Goal: Task Accomplishment & Management: Complete application form

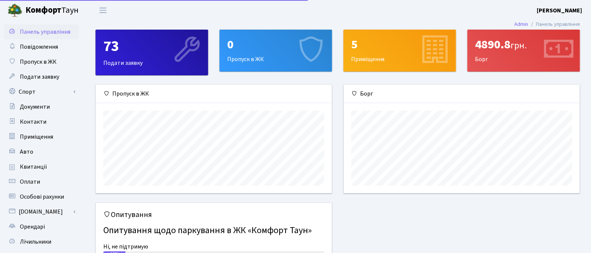
scroll to position [108, 236]
click at [47, 134] on span "Приміщення" at bounding box center [36, 137] width 33 height 8
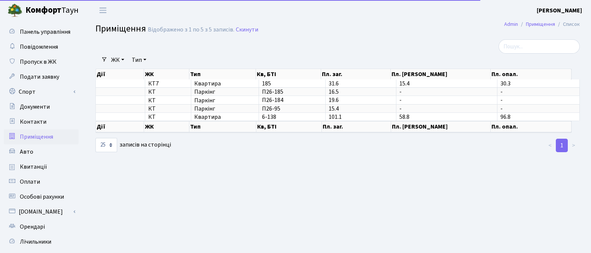
select select "25"
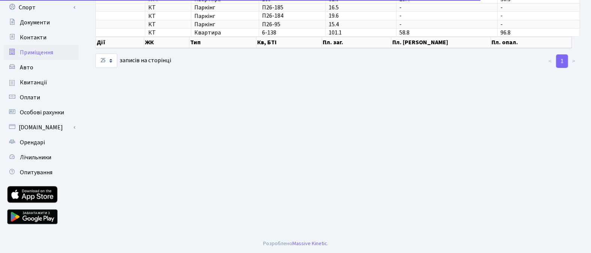
click at [37, 139] on span "Орендарі" at bounding box center [32, 142] width 25 height 8
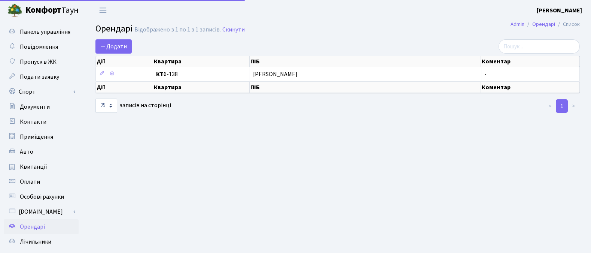
select select "25"
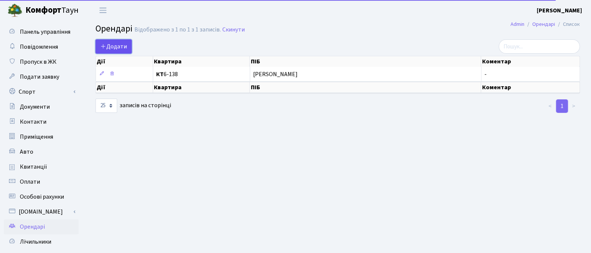
click at [121, 42] on link "Додати" at bounding box center [113, 46] width 36 height 14
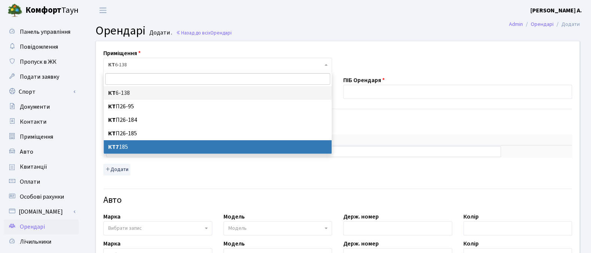
select select "18616"
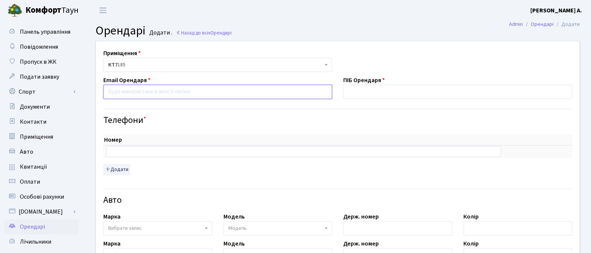
click at [157, 89] on input "email" at bounding box center [217, 92] width 229 height 14
paste input "mirra1309@gmail.com"
type input "mirra1309@gmail.com"
click at [359, 93] on input "text" at bounding box center [457, 92] width 229 height 14
click at [460, 99] on input "Макуха Ірина" at bounding box center [457, 92] width 229 height 14
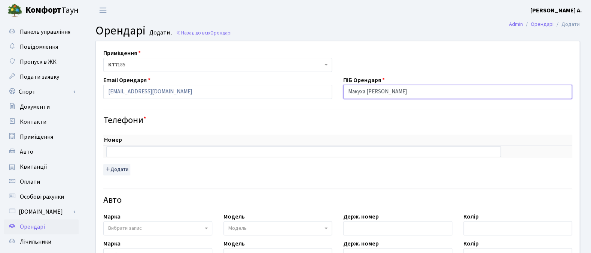
type input "Макуха Ірина"
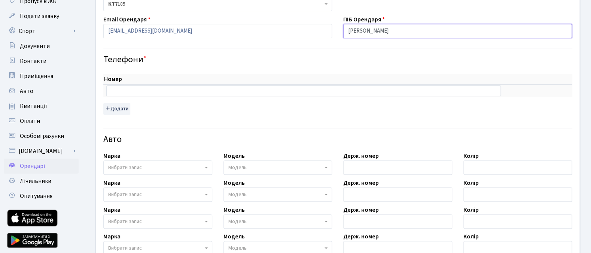
scroll to position [63, 0]
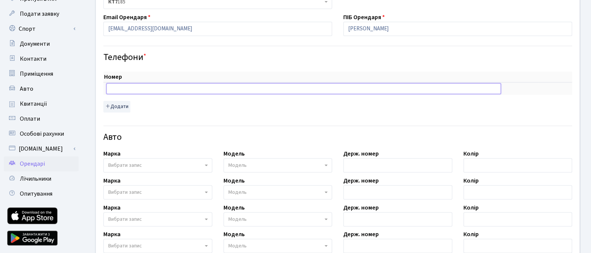
click at [210, 87] on input "text" at bounding box center [303, 88] width 395 height 10
paste input "+380 (67) 327 70 09"
click at [121, 91] on input "+380 (67) 327 70 09" at bounding box center [303, 88] width 395 height 10
click at [127, 89] on input "+38067) 327 70 09" at bounding box center [303, 88] width 395 height 10
click at [132, 89] on input "+38067327 70 09" at bounding box center [303, 88] width 395 height 10
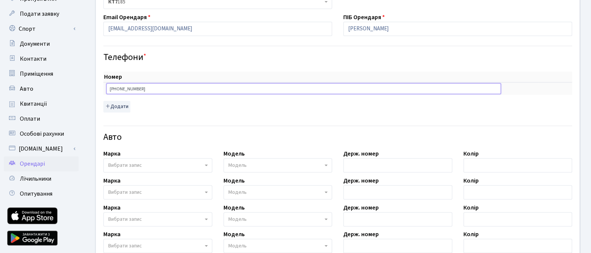
click at [136, 88] on input "+3806732770 09" at bounding box center [303, 88] width 395 height 10
type input "+380673277009"
click at [153, 106] on div "Номер sort item delete item +380673277009 sort item delete item Додати" at bounding box center [337, 92] width 469 height 40
click at [208, 164] on span "Вибрати запис" at bounding box center [157, 165] width 109 height 14
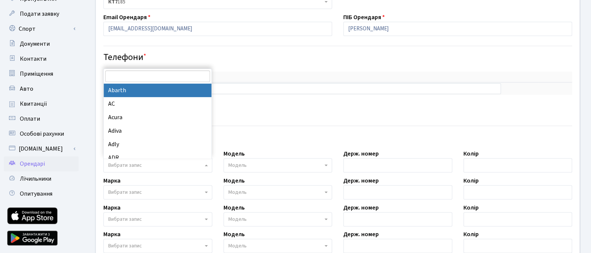
click at [177, 79] on input "search" at bounding box center [157, 76] width 105 height 12
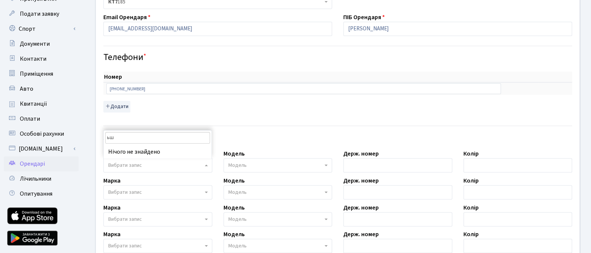
type input "ь"
type input "mini"
select select "91"
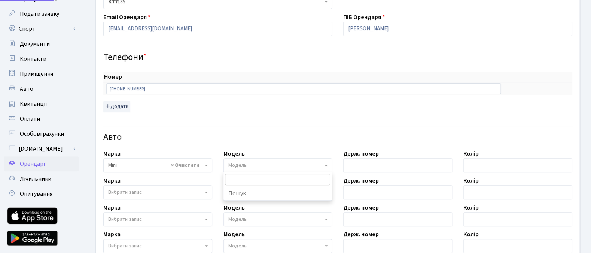
click at [257, 165] on span "Модель" at bounding box center [275, 164] width 95 height 7
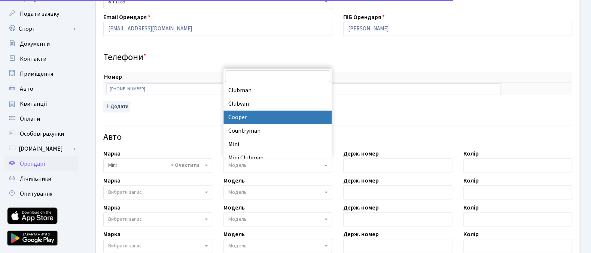
select select "4498"
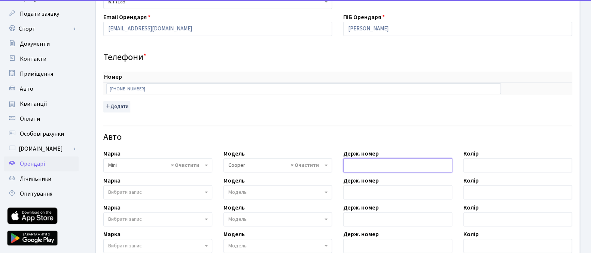
click at [383, 166] on input "text" at bounding box center [397, 165] width 109 height 14
paste input "AA6976ZA"
type input "AA6976ZA"
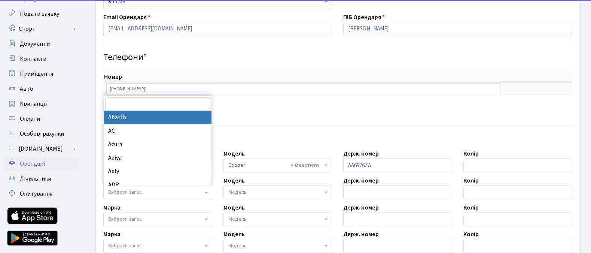
click at [201, 192] on span "Вибрати запис" at bounding box center [155, 191] width 95 height 7
click at [161, 102] on input "search" at bounding box center [157, 103] width 105 height 12
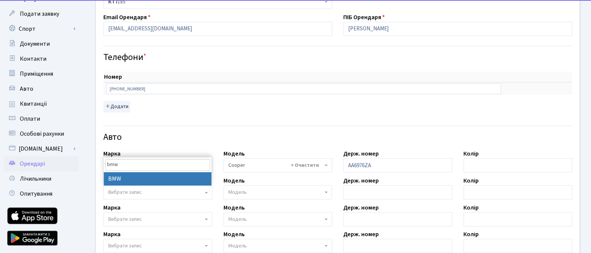
type input "bmw"
select select "19"
select select
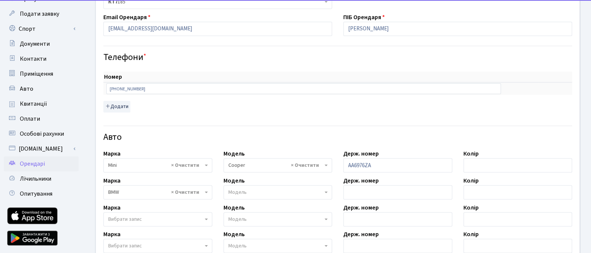
click at [249, 192] on span "Модель" at bounding box center [275, 191] width 95 height 7
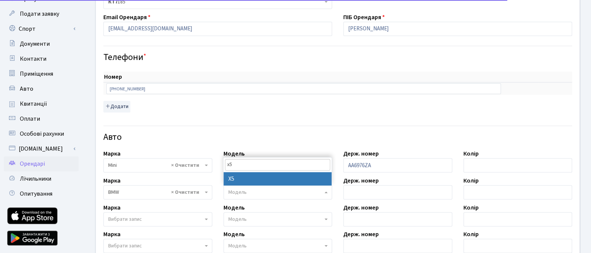
type input "x5"
select select "263"
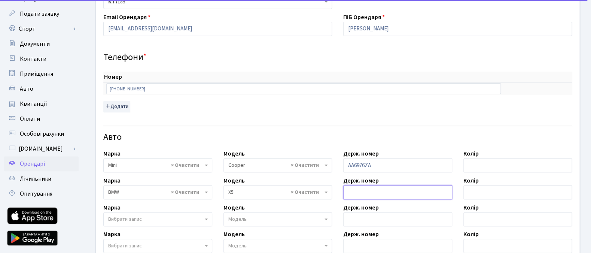
click at [371, 191] on input "text" at bounding box center [397, 192] width 109 height 14
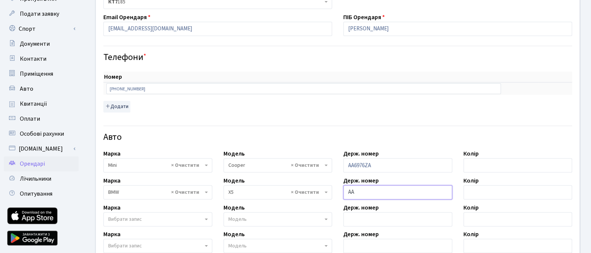
drag, startPoint x: 370, startPoint y: 195, endPoint x: 341, endPoint y: 197, distance: 28.1
click at [343, 197] on input "AA" at bounding box center [397, 192] width 109 height 14
paste input "8855XK"
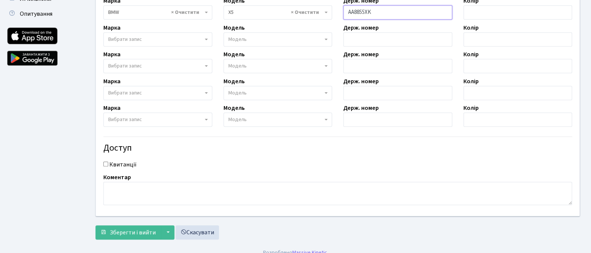
scroll to position [252, 0]
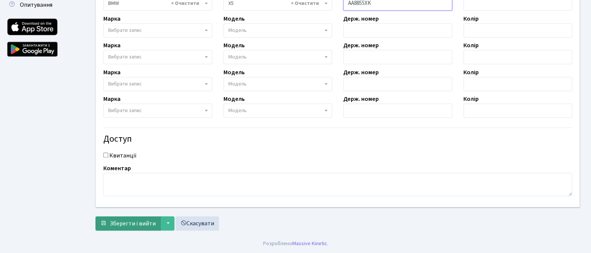
type input "AA8855XK"
click at [143, 222] on span "Зберегти і вийти" at bounding box center [133, 223] width 46 height 8
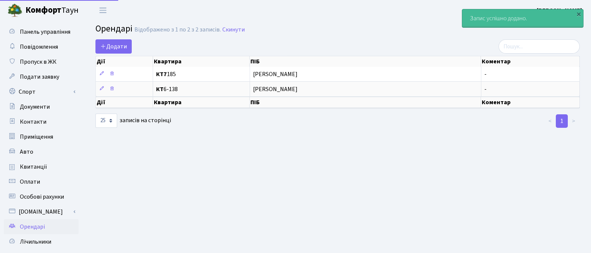
select select "25"
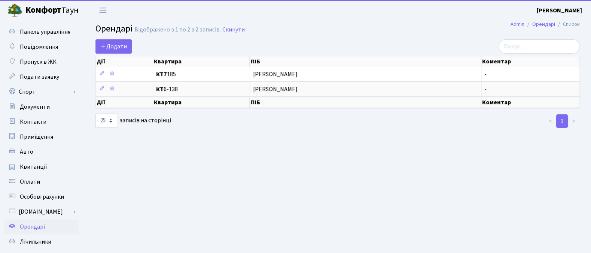
click at [502, 168] on main "Admin Орендарі Список Орендарі Відображено з 1 по 2 з 2 записів. Скинути Додати…" at bounding box center [337, 170] width 507 height 298
click at [35, 9] on b "Комфорт" at bounding box center [43, 10] width 36 height 12
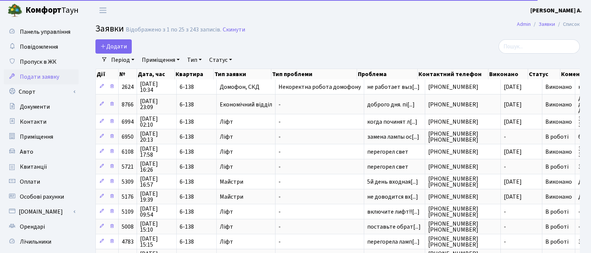
select select "25"
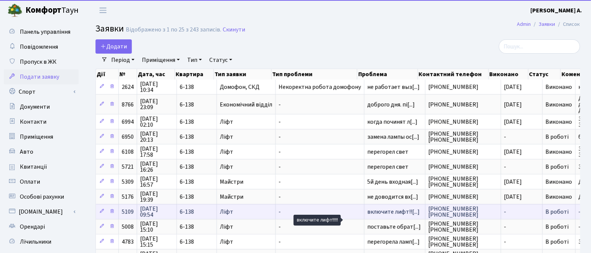
scroll to position [0, 86]
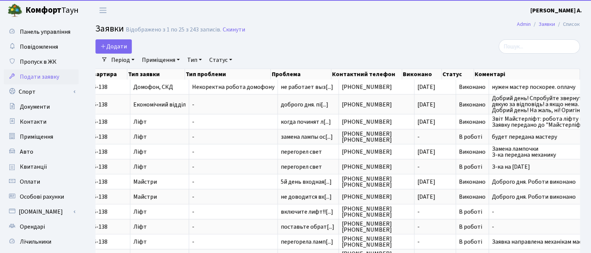
click at [560, 10] on b "[PERSON_NAME] А." at bounding box center [557, 10] width 52 height 8
click at [535, 40] on link "Вийти" at bounding box center [544, 41] width 75 height 12
